Goal: Check status: Check status

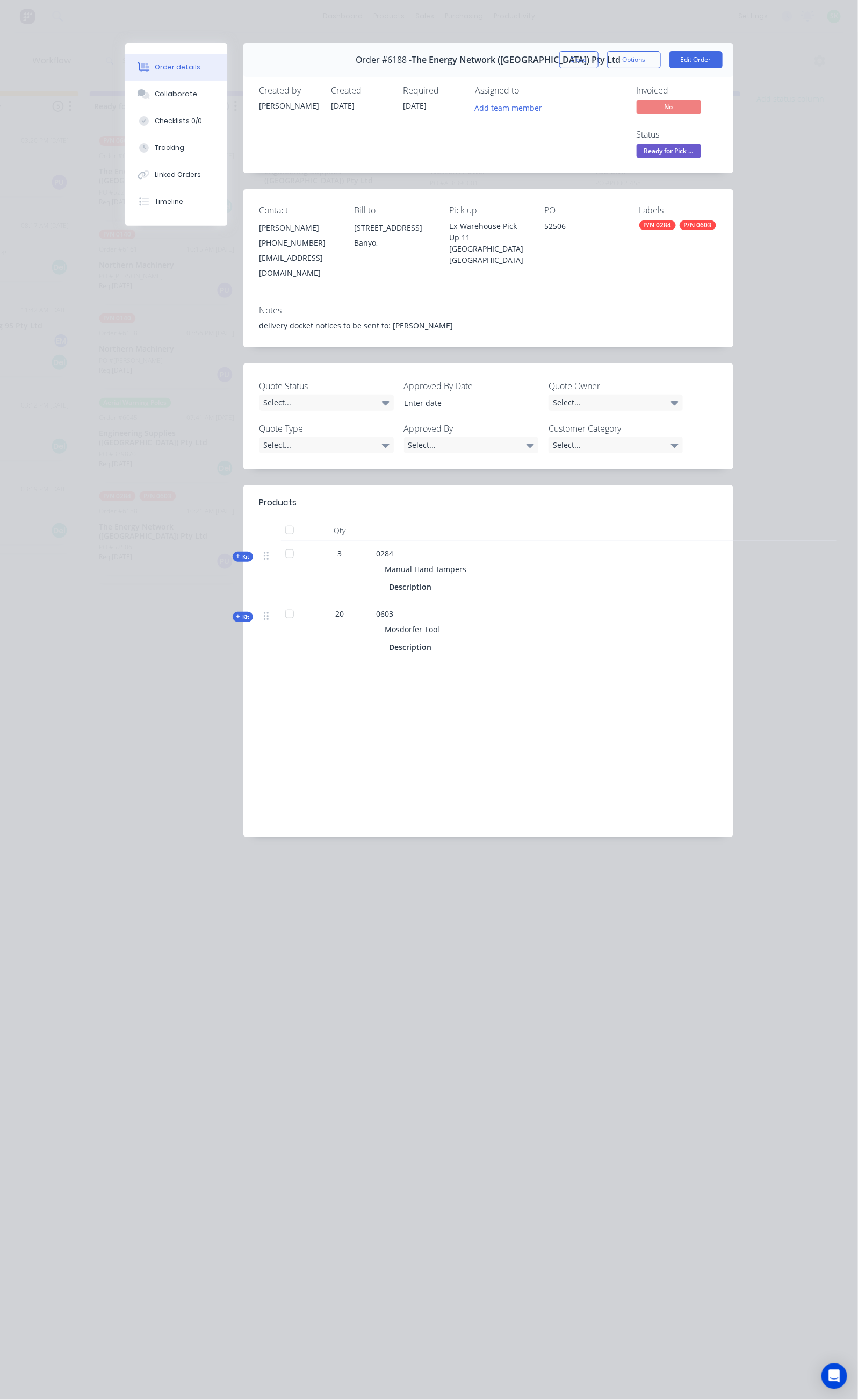
scroll to position [231, 0]
drag, startPoint x: 672, startPoint y: 70, endPoint x: 651, endPoint y: 74, distance: 21.4
click at [659, 73] on div "Order #6188 - The Energy Network ([GEOGRAPHIC_DATA]) Pty Ltd Close Options Edit…" at bounding box center [488, 60] width 490 height 34
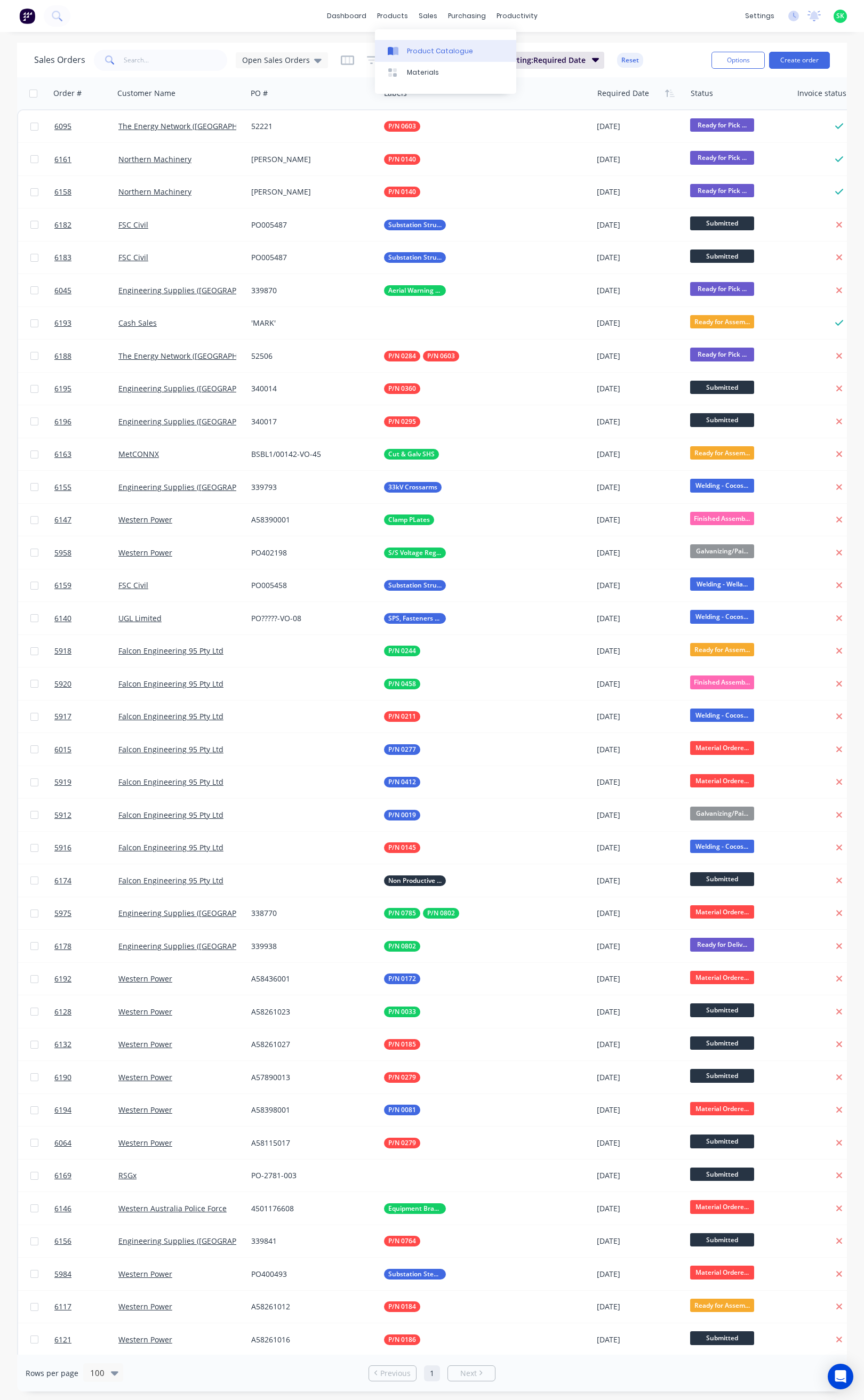
click at [409, 47] on div "Product Catalogue" at bounding box center [439, 51] width 66 height 9
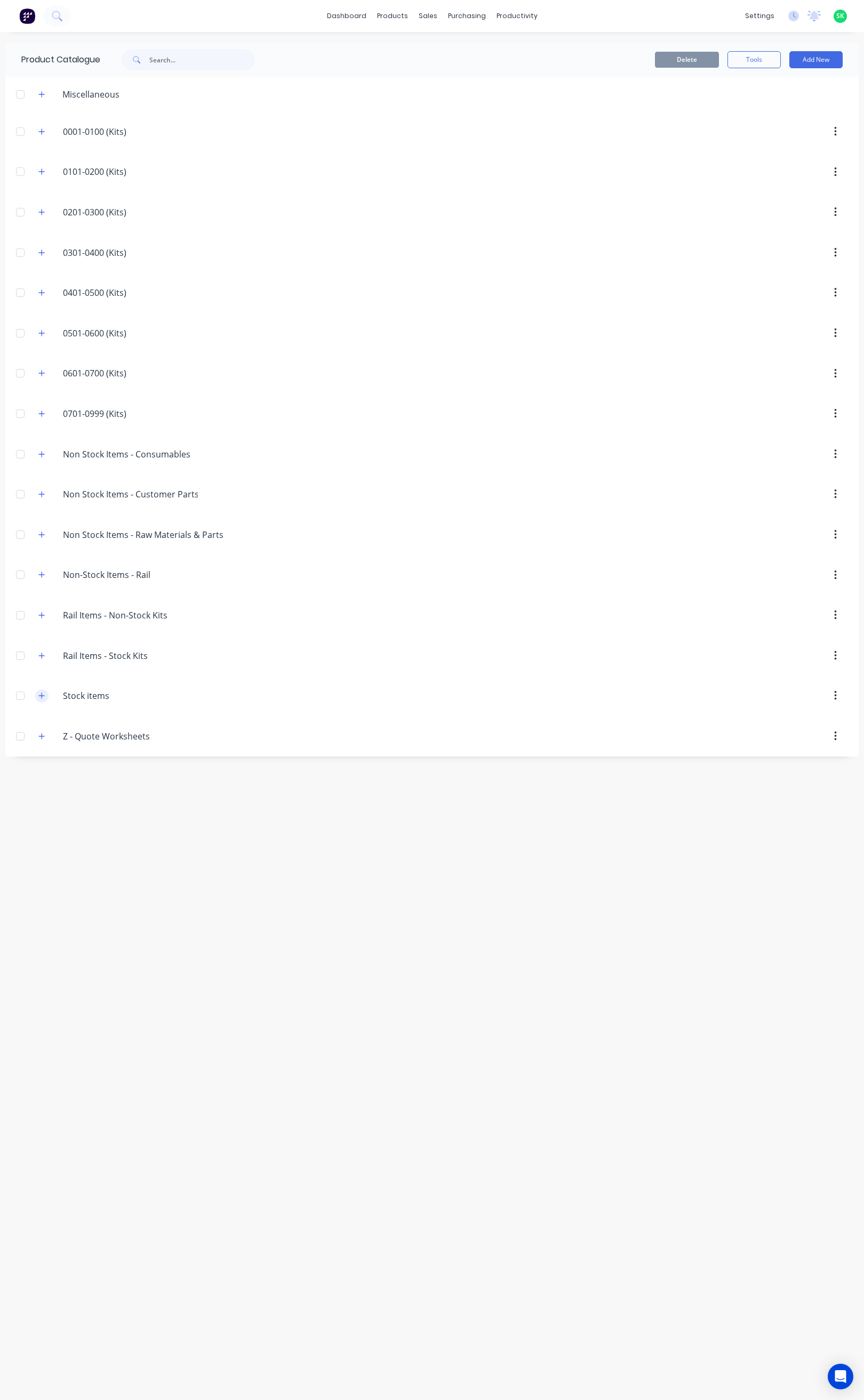
click at [41, 700] on icon "button" at bounding box center [42, 695] width 7 height 7
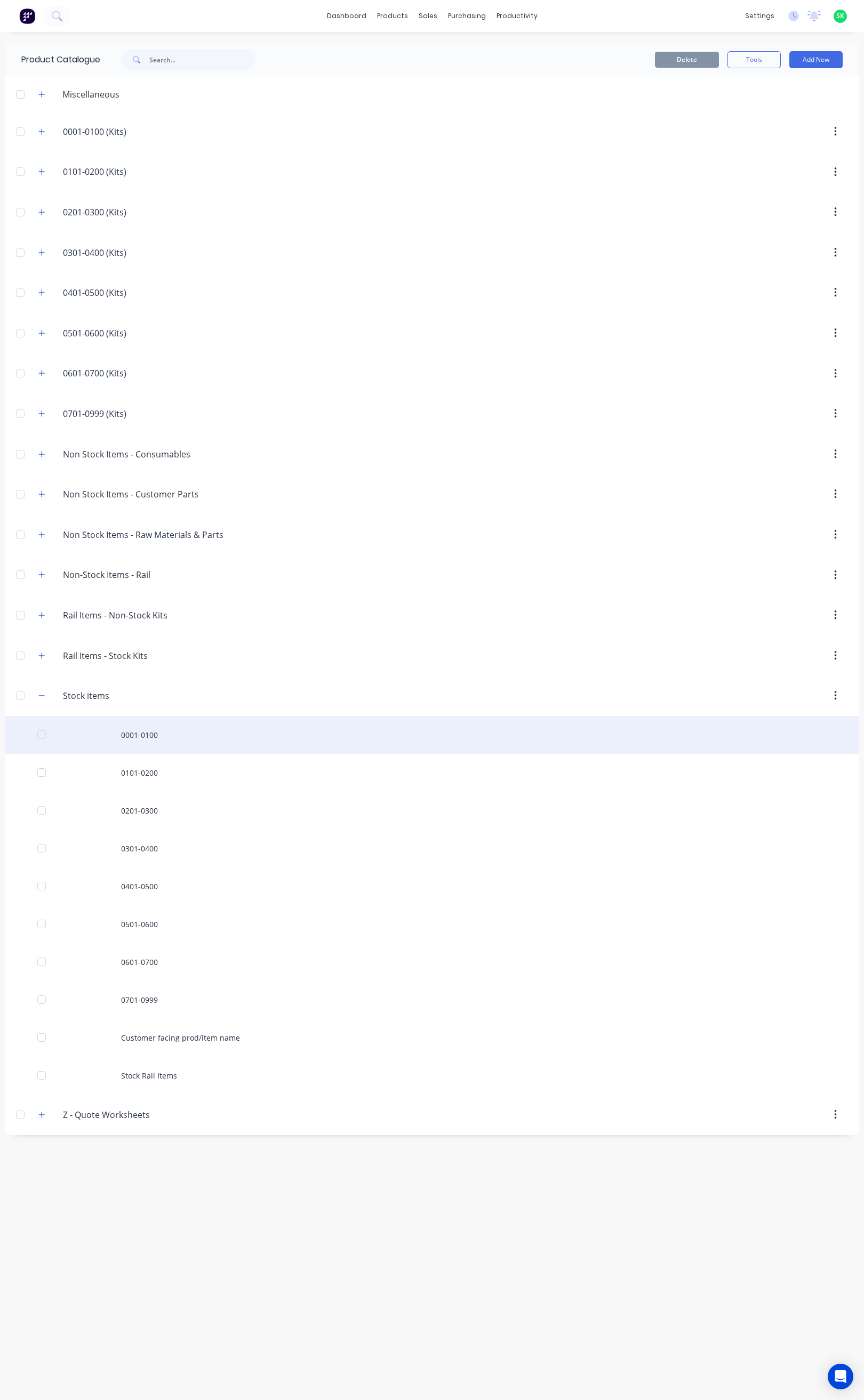
click at [117, 744] on div "0001-0100" at bounding box center [432, 734] width 853 height 38
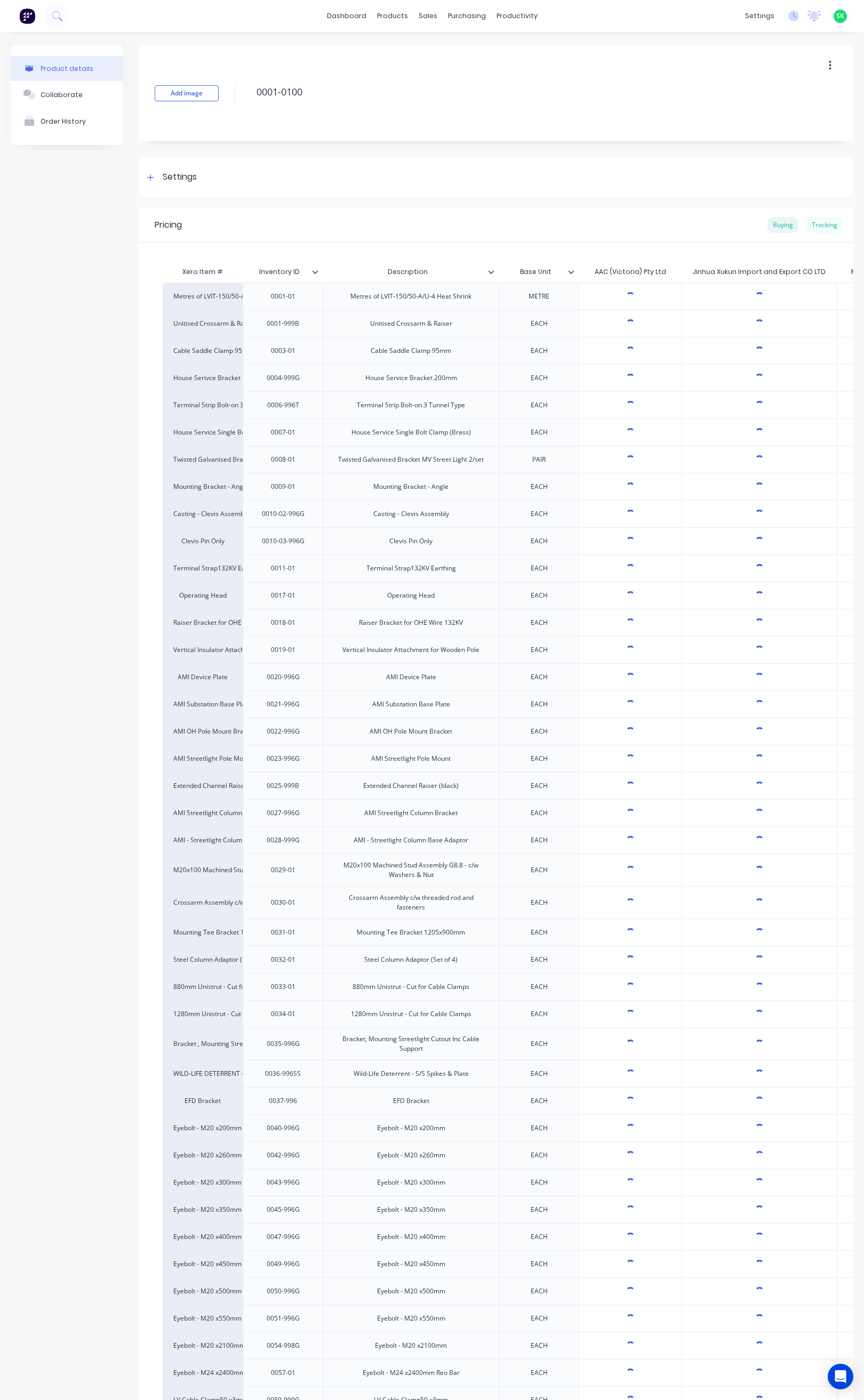
click at [818, 225] on div "Tracking" at bounding box center [824, 225] width 37 height 16
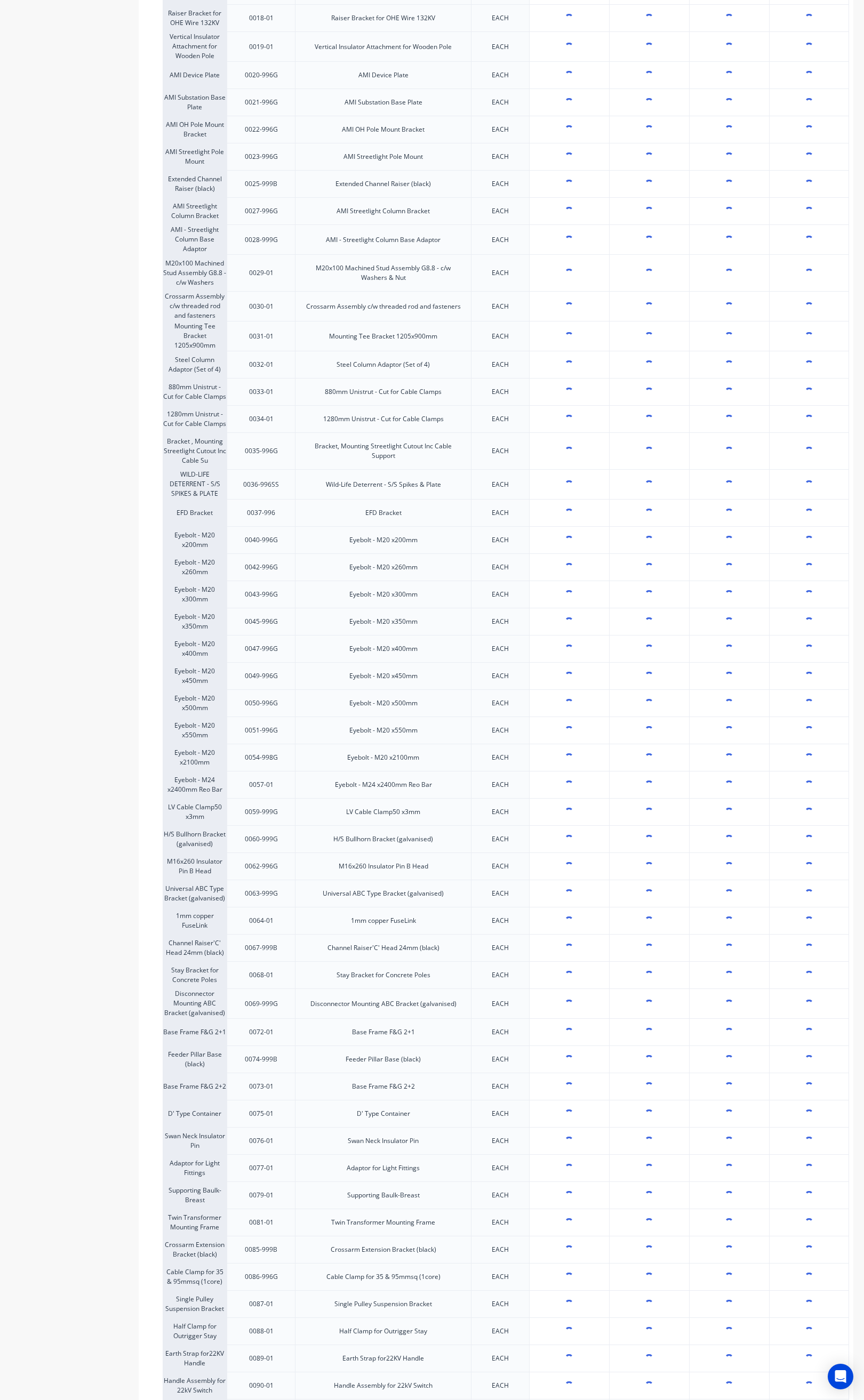
type textarea "x"
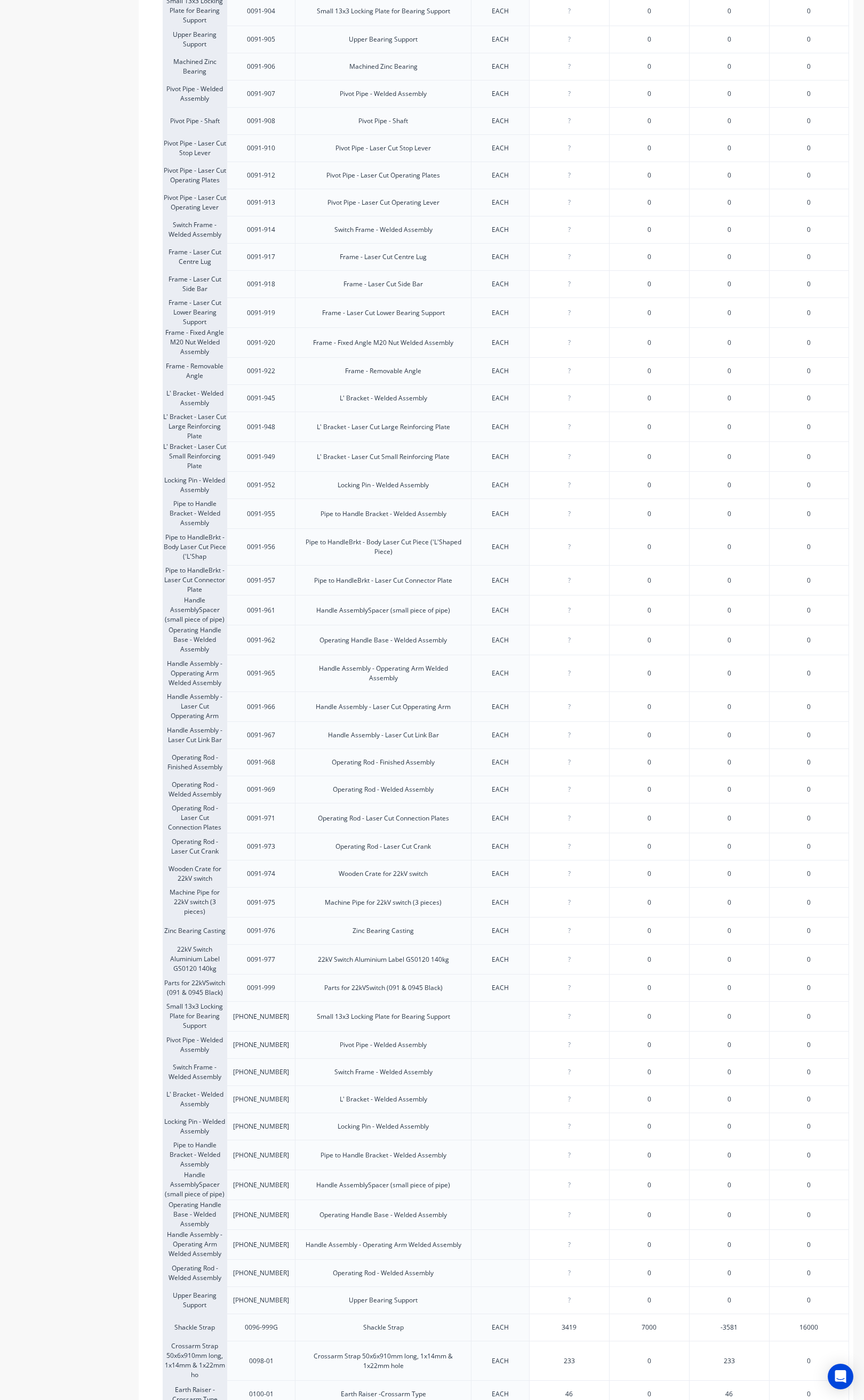
scroll to position [2212, 0]
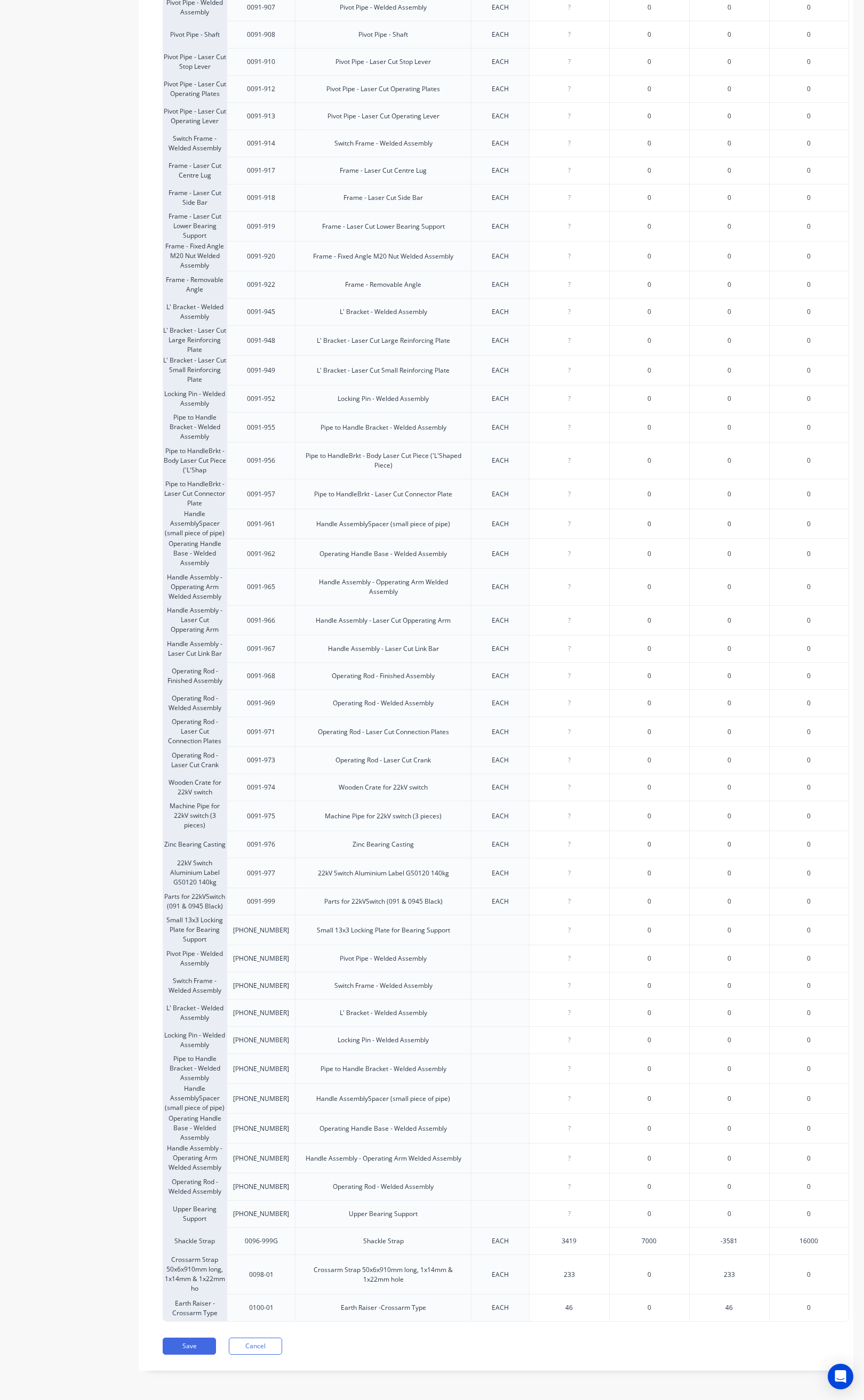
click at [584, 1270] on input "233" at bounding box center [570, 1274] width 80 height 9
type input "2"
type textarea "x"
type input "313"
type textarea "x"
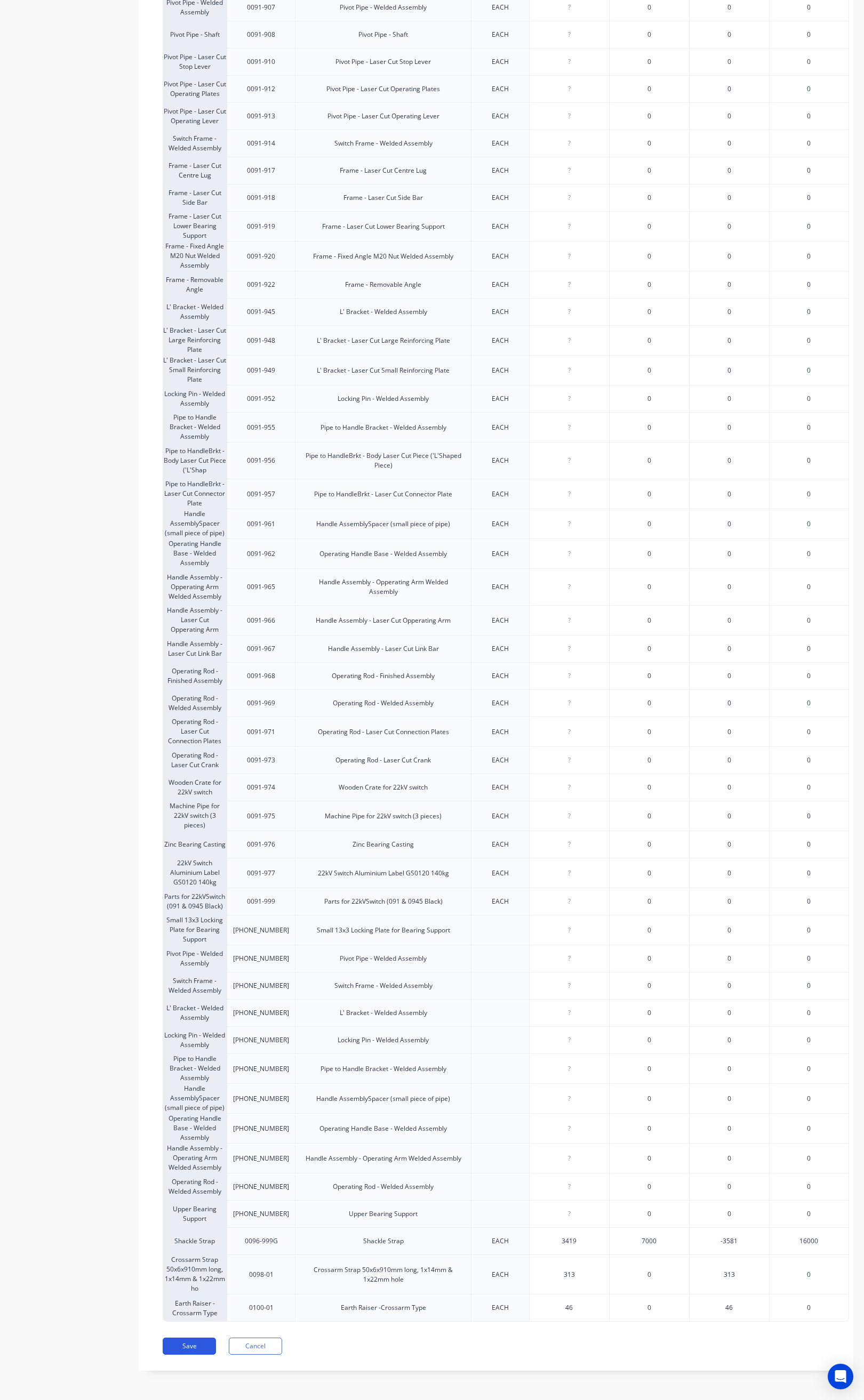
type input "313"
click at [193, 1344] on button "Save" at bounding box center [189, 1346] width 53 height 17
type textarea "x"
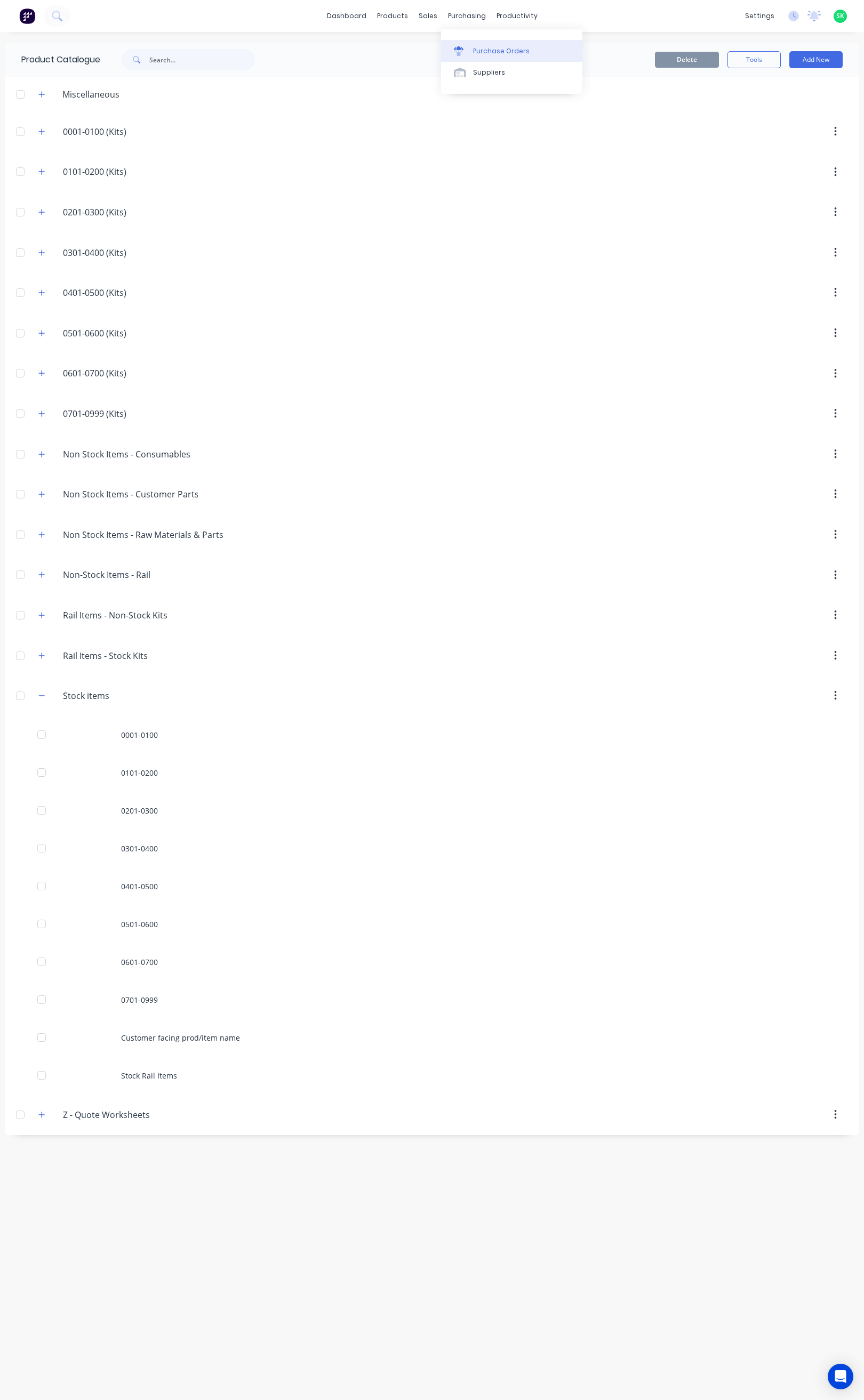
click at [473, 51] on div "Purchase Orders" at bounding box center [501, 51] width 56 height 9
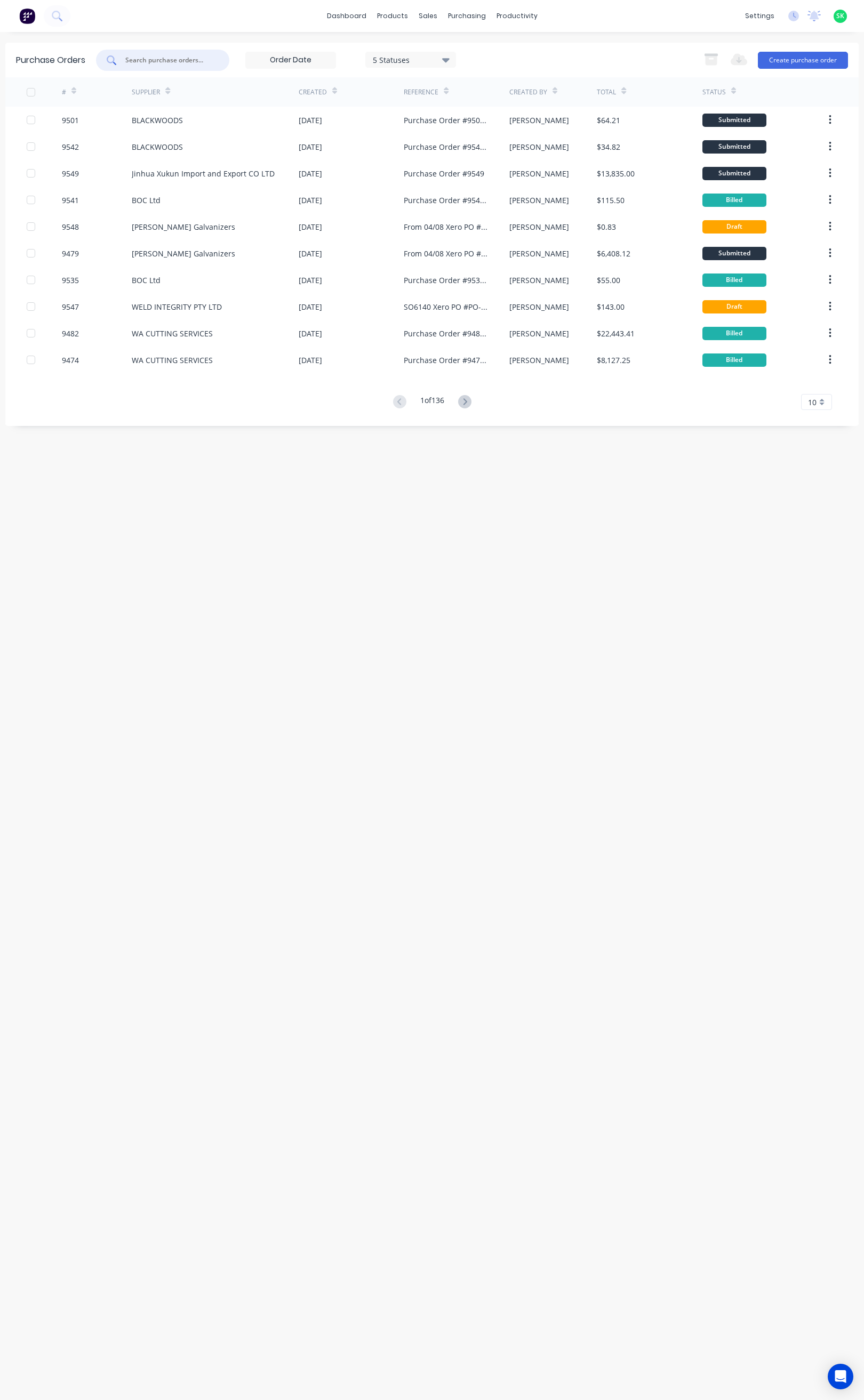
click at [182, 63] on input "text" at bounding box center [168, 60] width 88 height 11
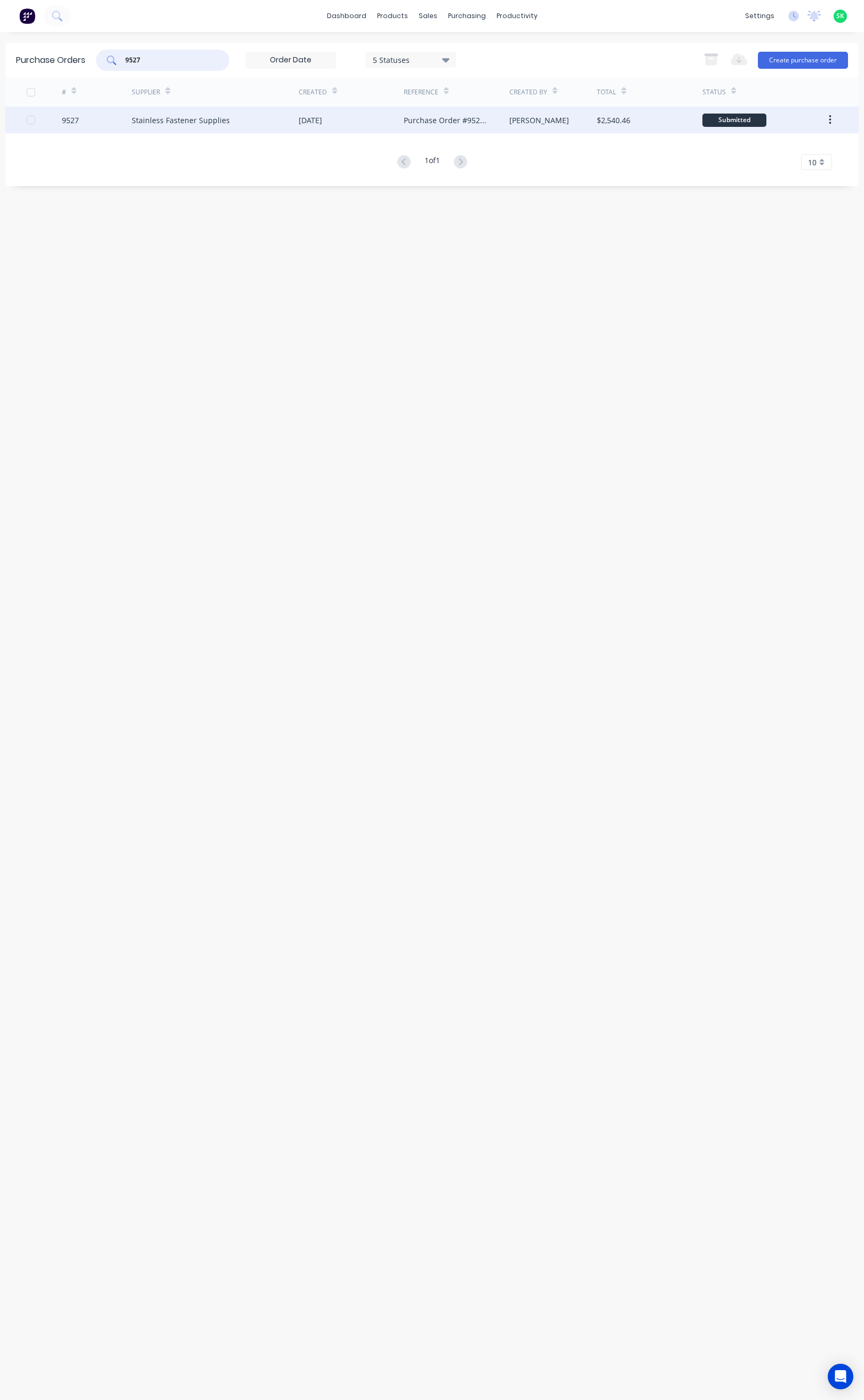
type input "9527"
click at [193, 117] on div "Stainless Fastener Supplies" at bounding box center [181, 120] width 98 height 11
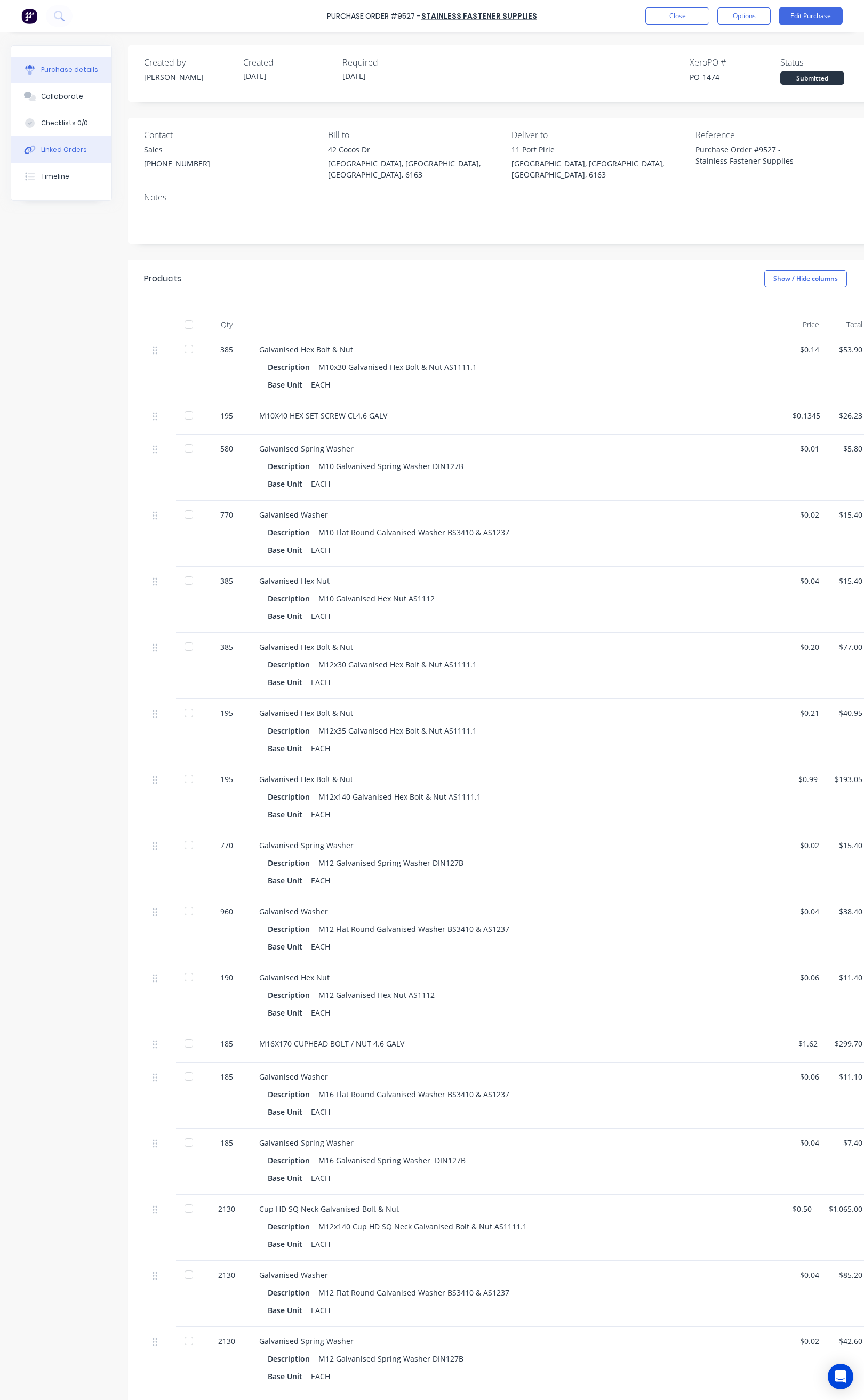
click at [70, 152] on div "Linked Orders" at bounding box center [64, 150] width 46 height 9
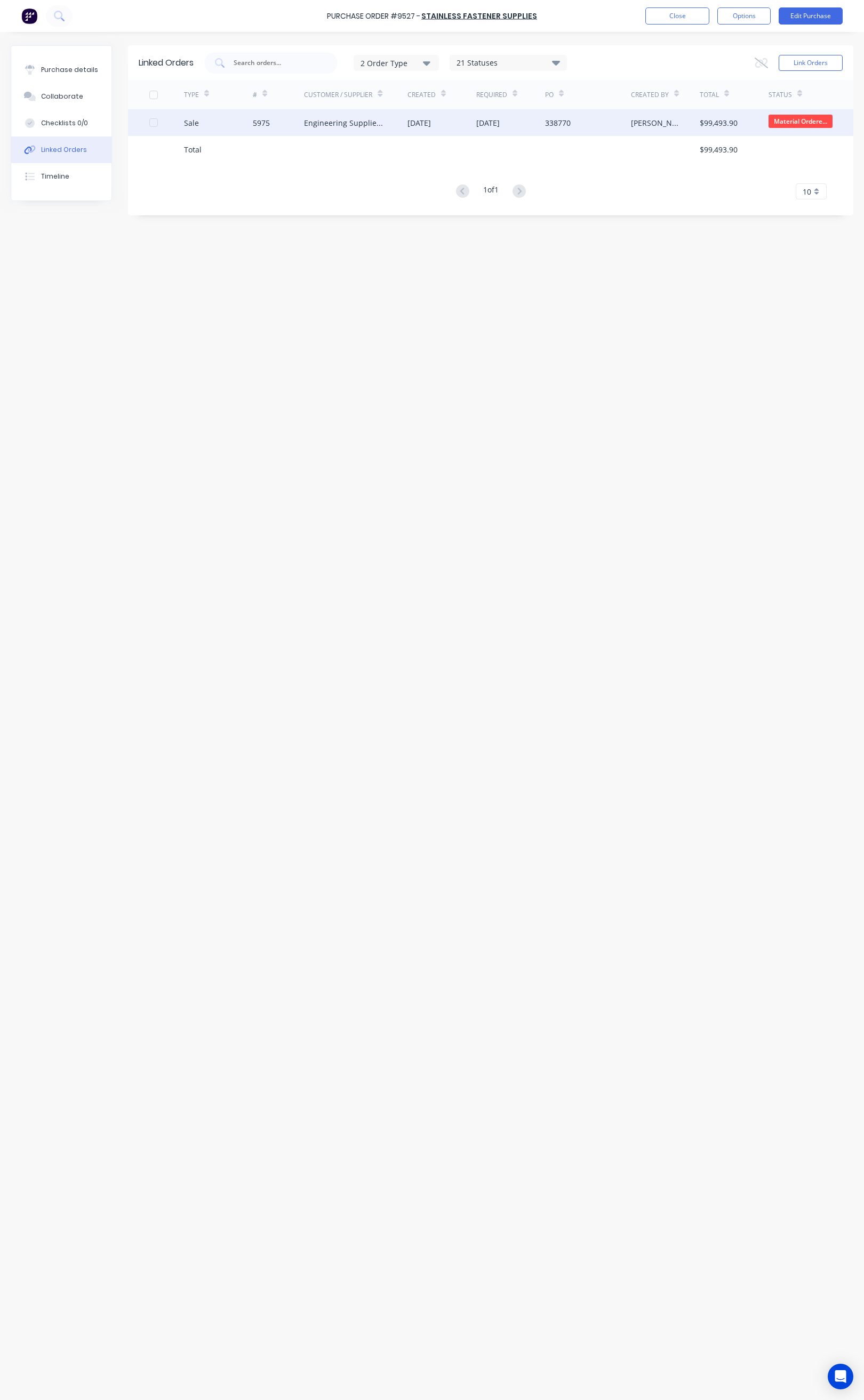
click at [373, 114] on div "Engineering Supplies ([GEOGRAPHIC_DATA]) Pty Ltd" at bounding box center [356, 122] width 104 height 27
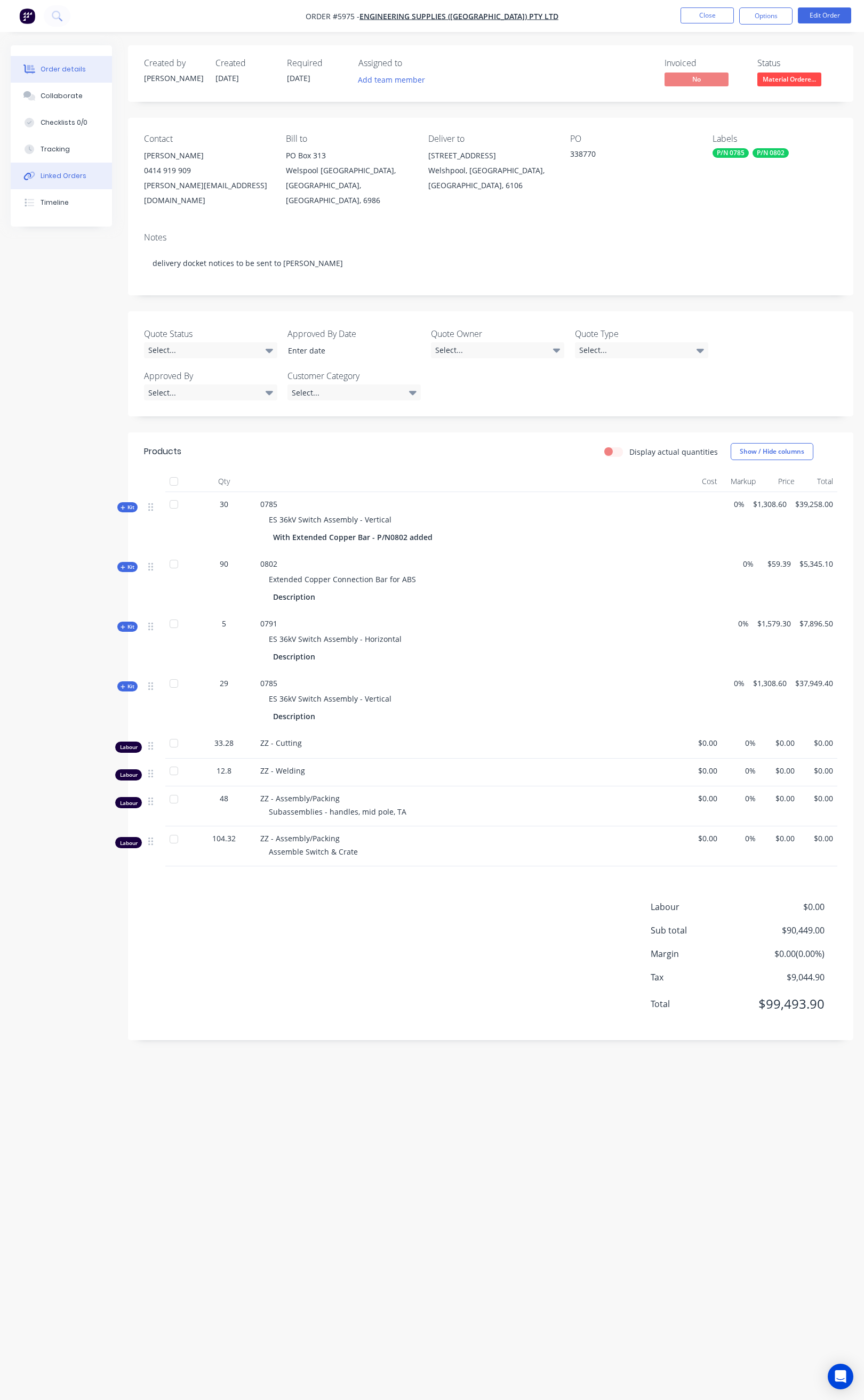
click at [75, 168] on button "Linked Orders" at bounding box center [61, 176] width 101 height 27
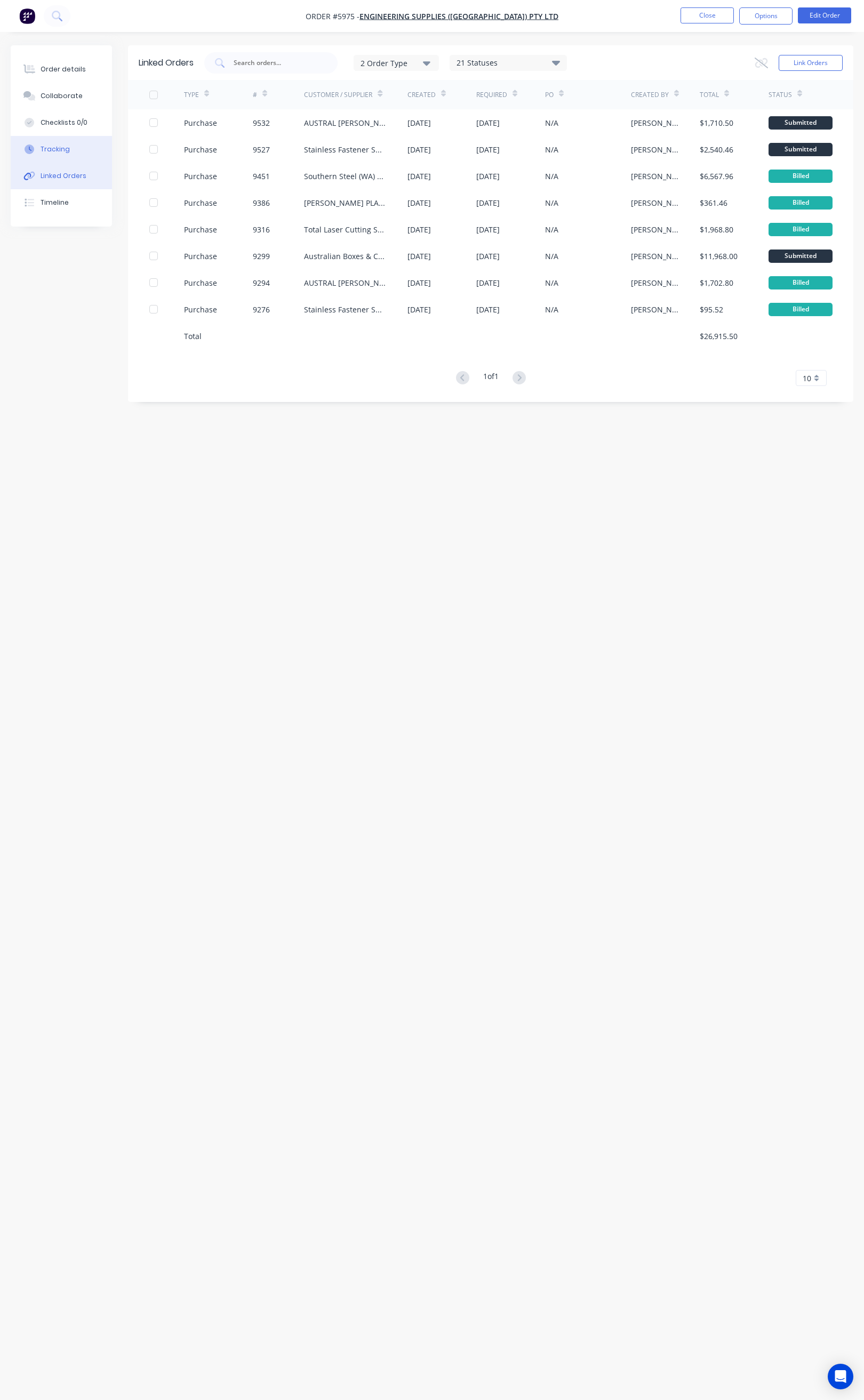
click at [59, 157] on button "Tracking" at bounding box center [61, 150] width 101 height 27
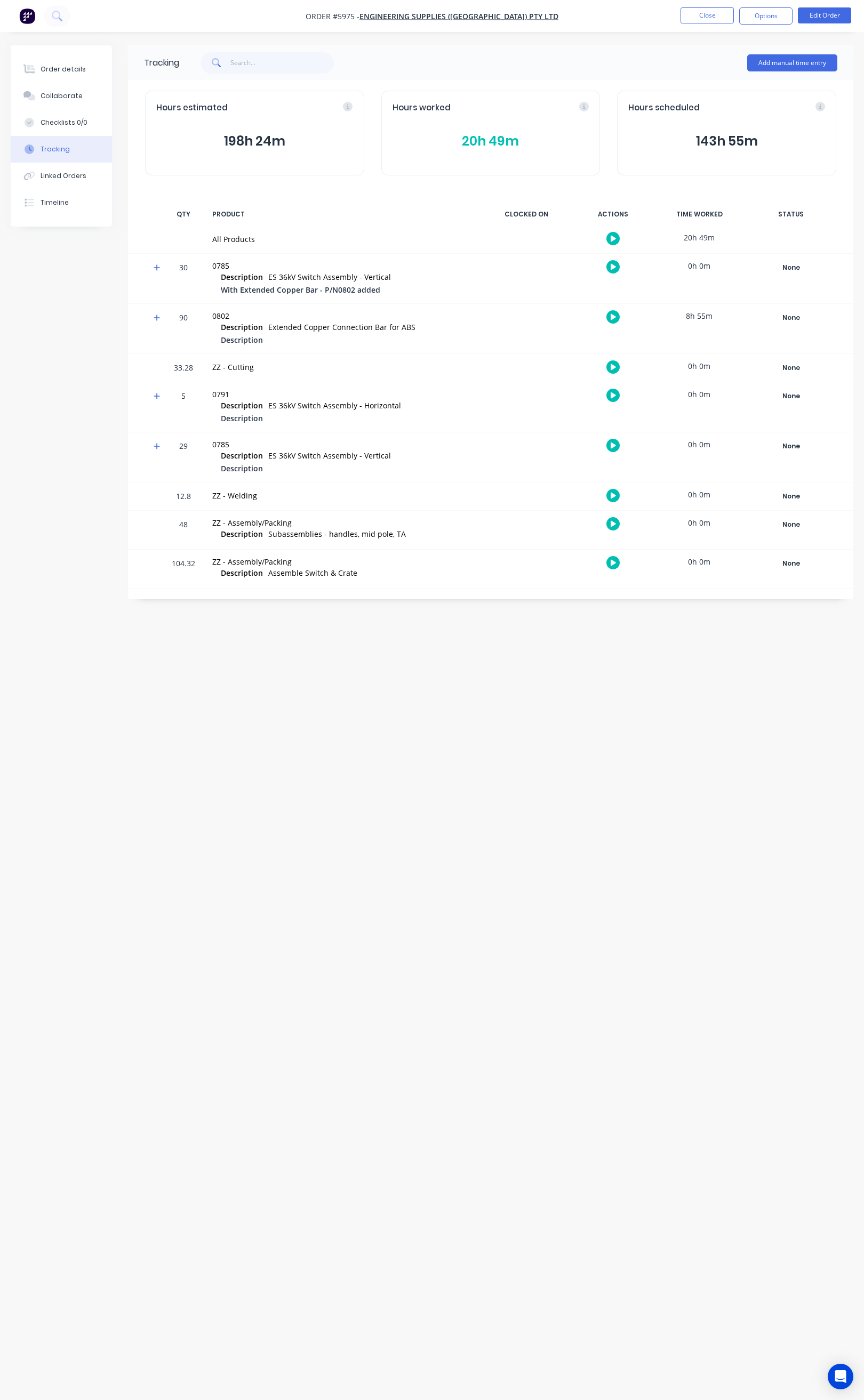
click at [500, 141] on button "20h 49m" at bounding box center [490, 141] width 197 height 20
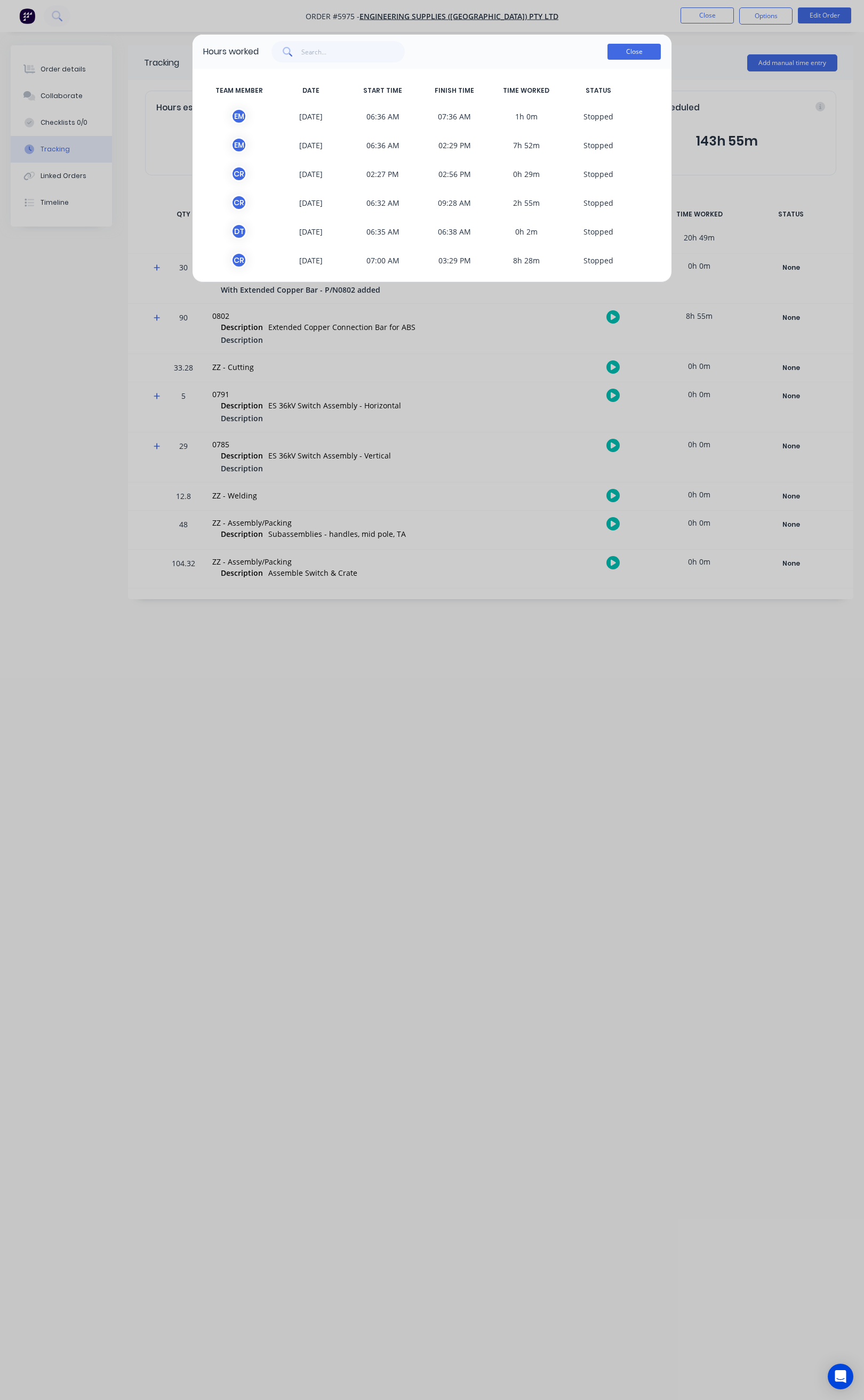
click at [621, 52] on button "Close" at bounding box center [634, 52] width 53 height 16
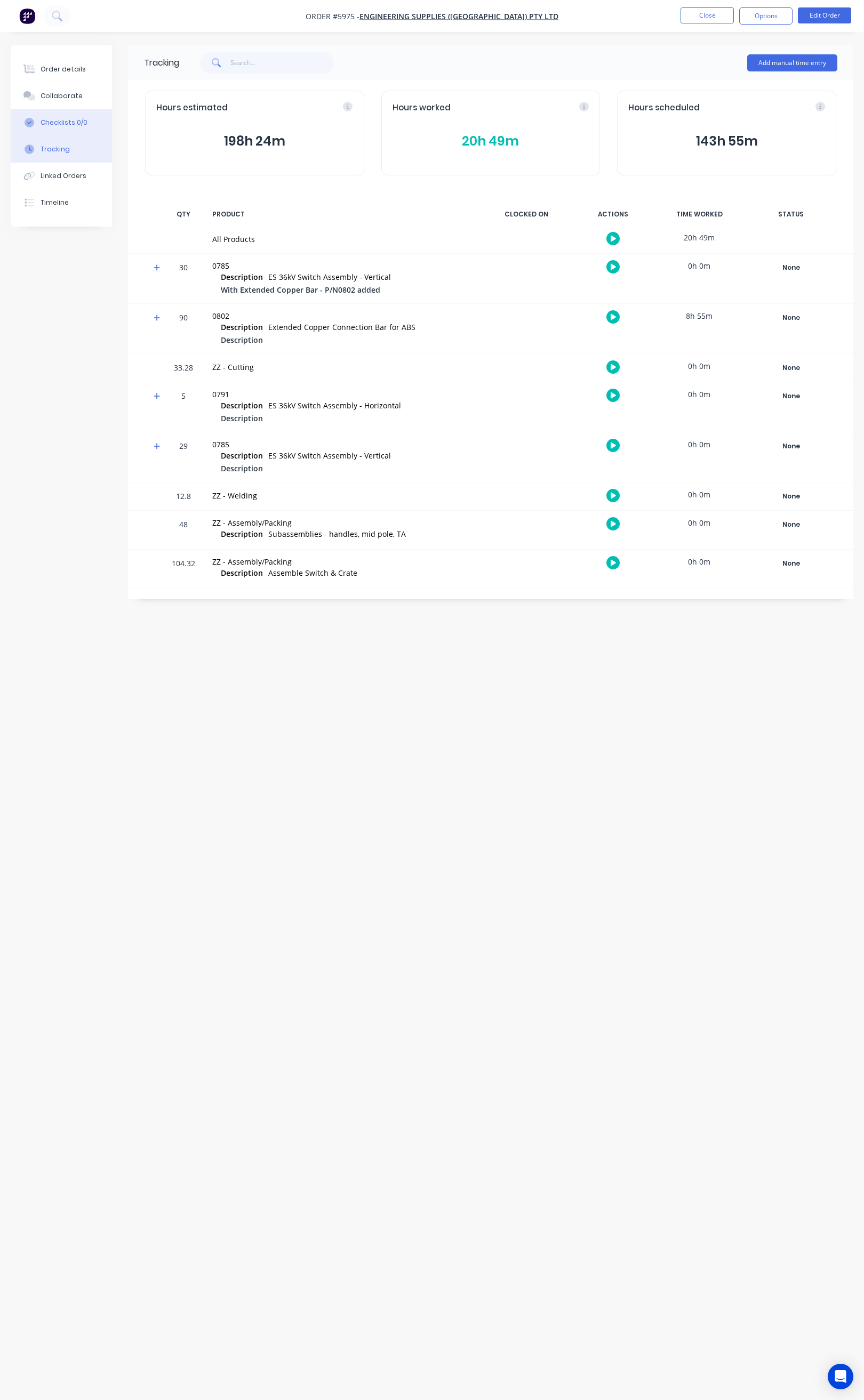
click at [85, 120] on button "Checklists 0/0" at bounding box center [61, 122] width 101 height 27
type textarea "x"
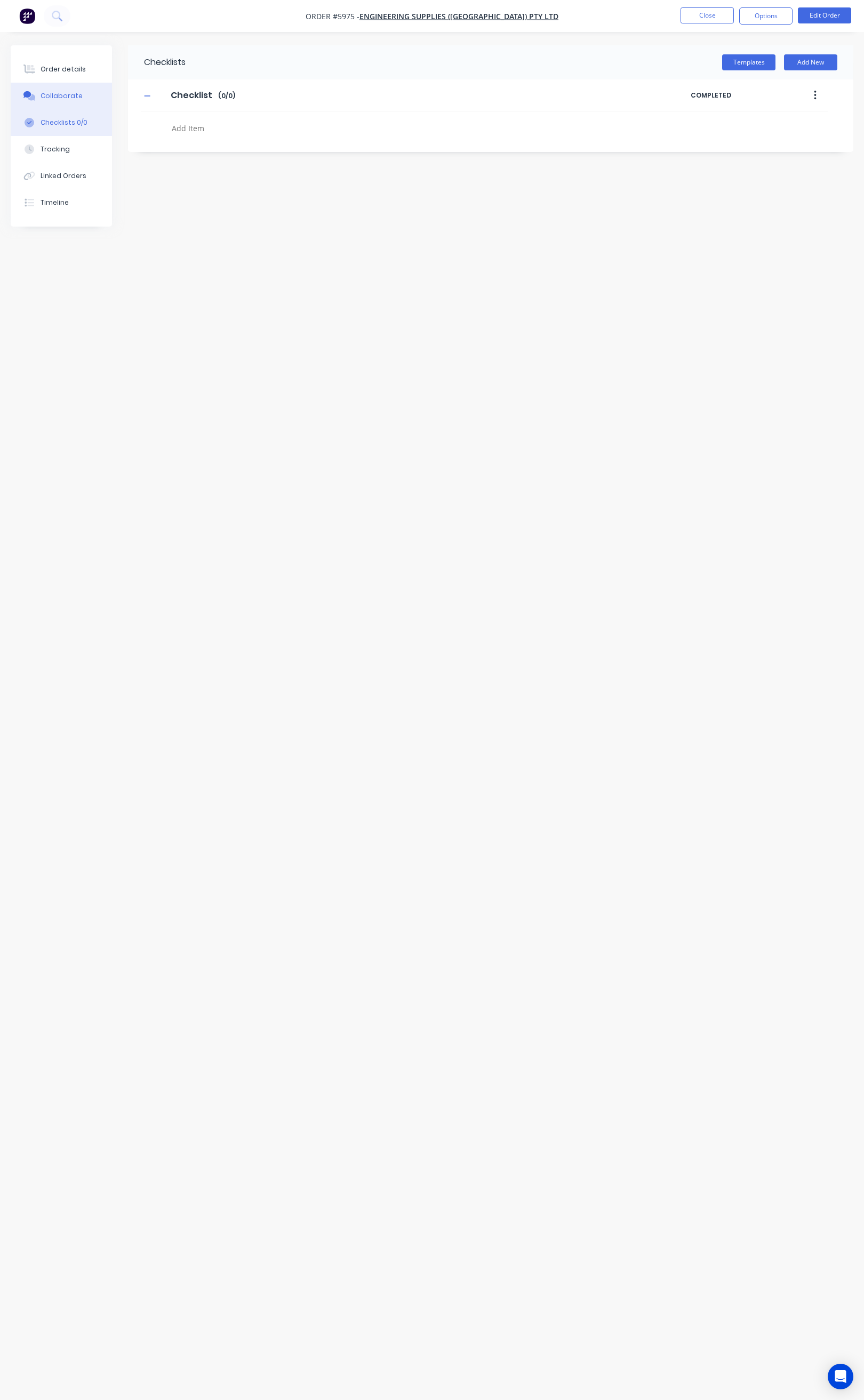
click at [85, 102] on button "Collaborate" at bounding box center [61, 96] width 101 height 27
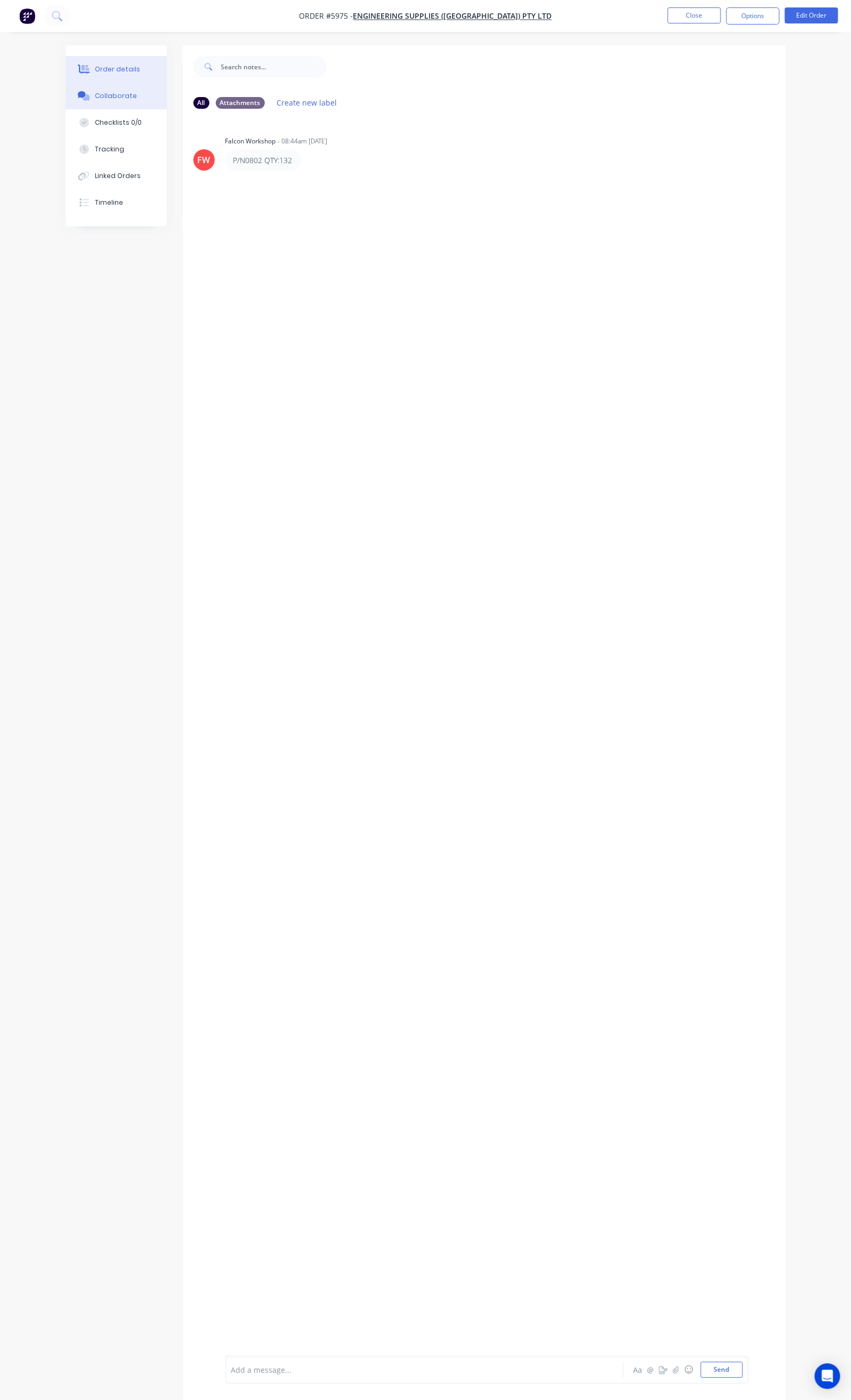
click at [85, 67] on button "Order details" at bounding box center [116, 69] width 101 height 27
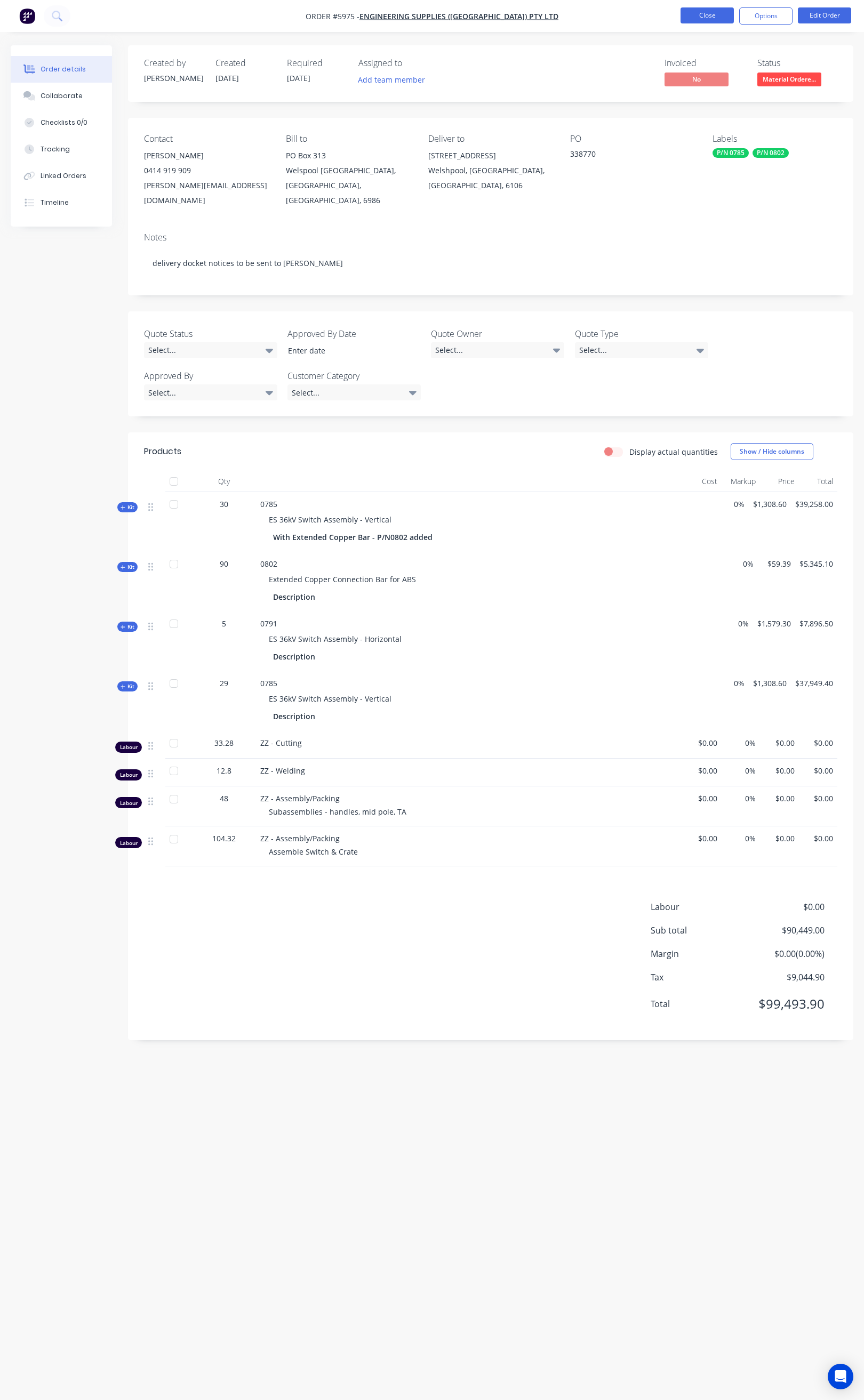
click at [722, 10] on button "Close" at bounding box center [707, 15] width 53 height 16
